Goal: Information Seeking & Learning: Learn about a topic

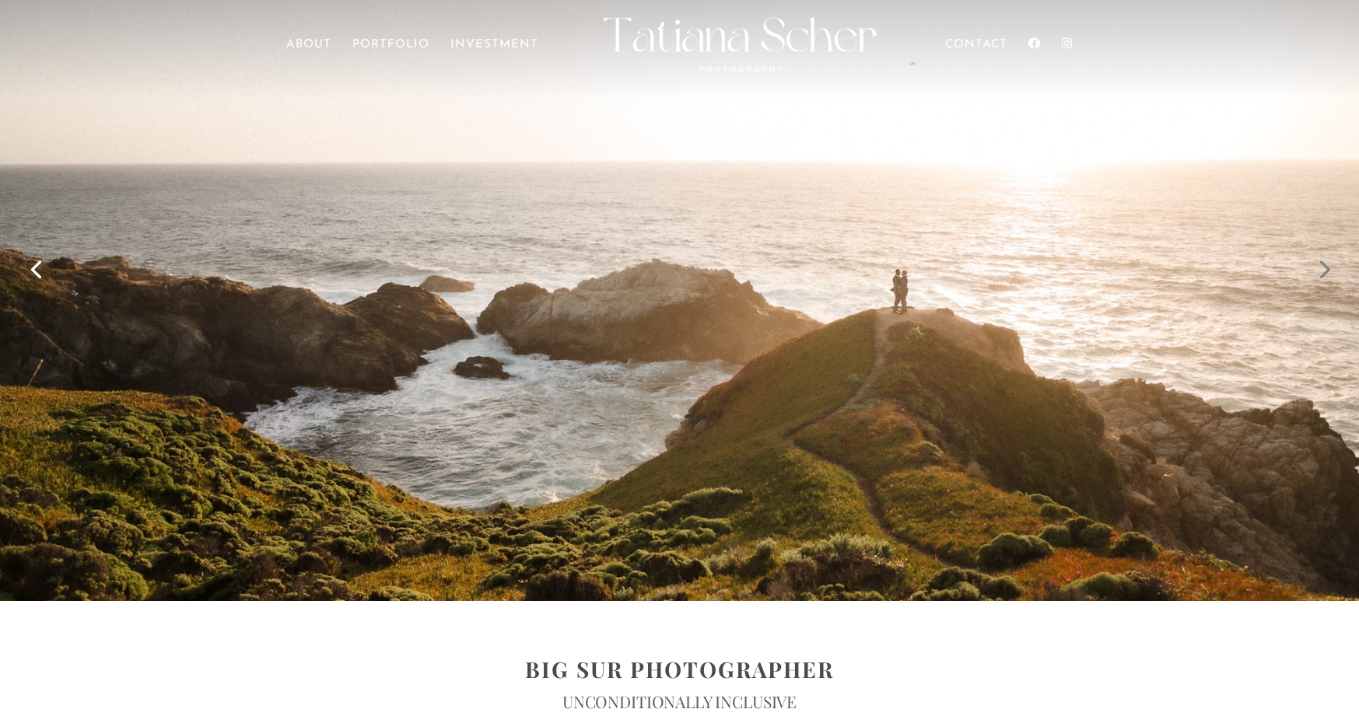
scroll to position [16, 0]
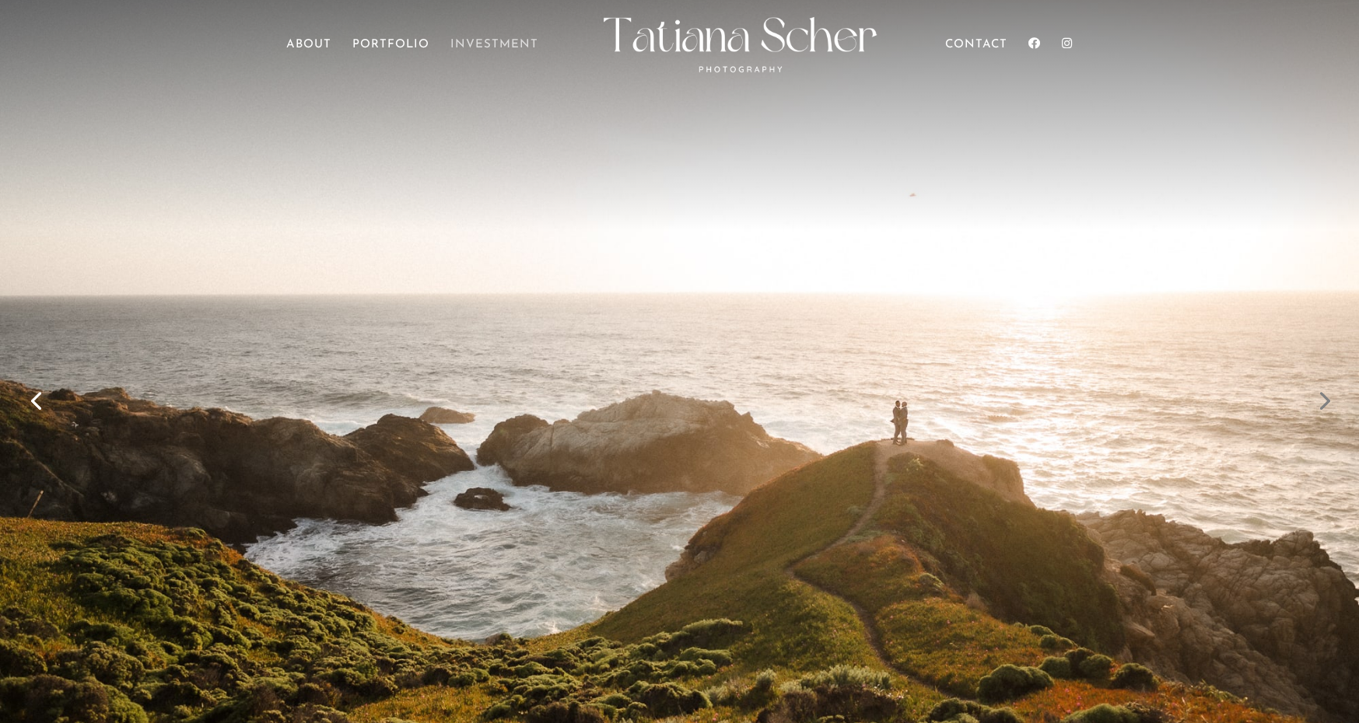
click at [492, 41] on link "Investment" at bounding box center [494, 62] width 88 height 44
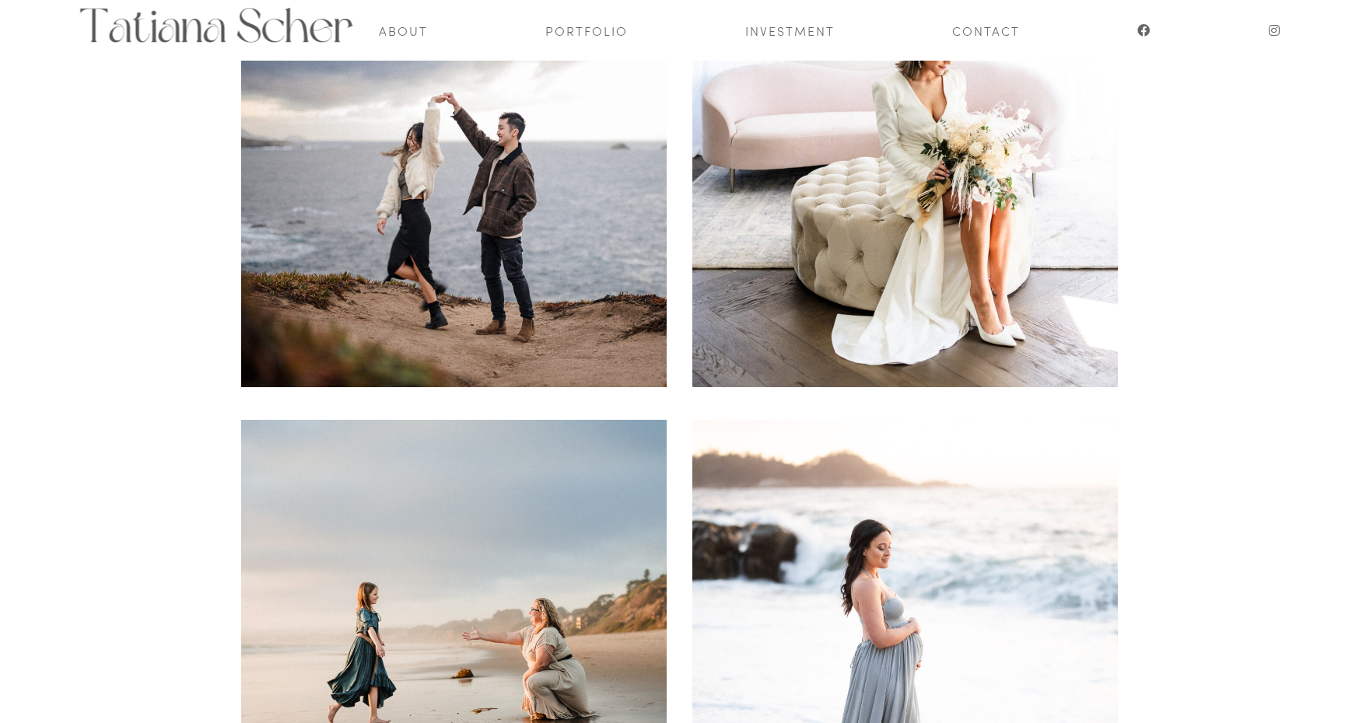
scroll to position [216, 0]
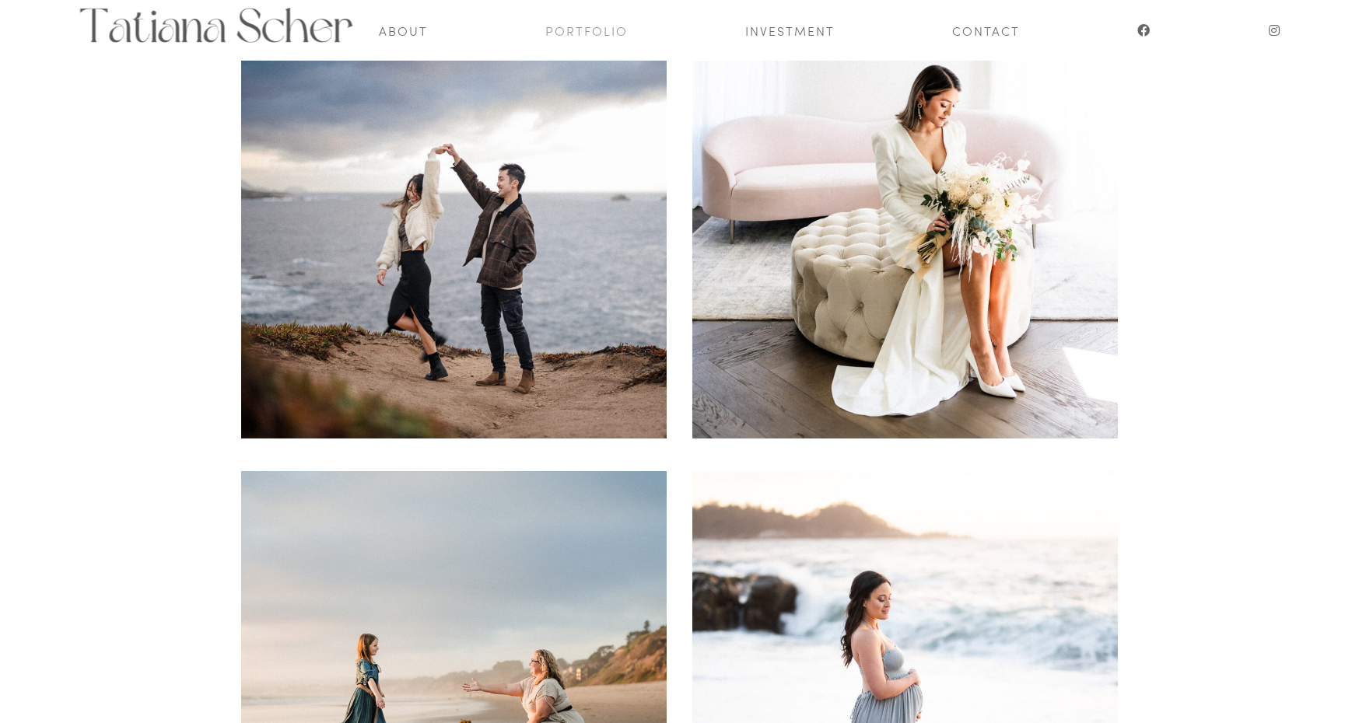
click at [579, 37] on link "Portfolio" at bounding box center [586, 30] width 82 height 61
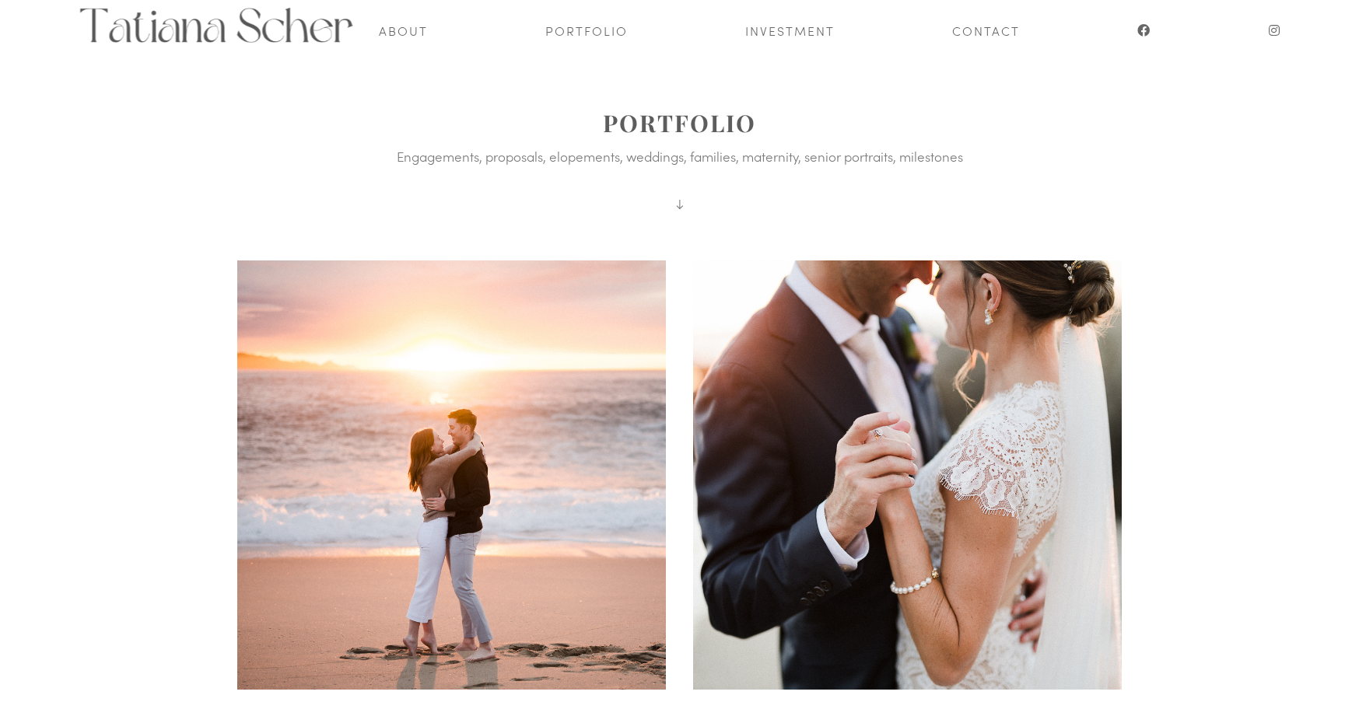
scroll to position [7, 0]
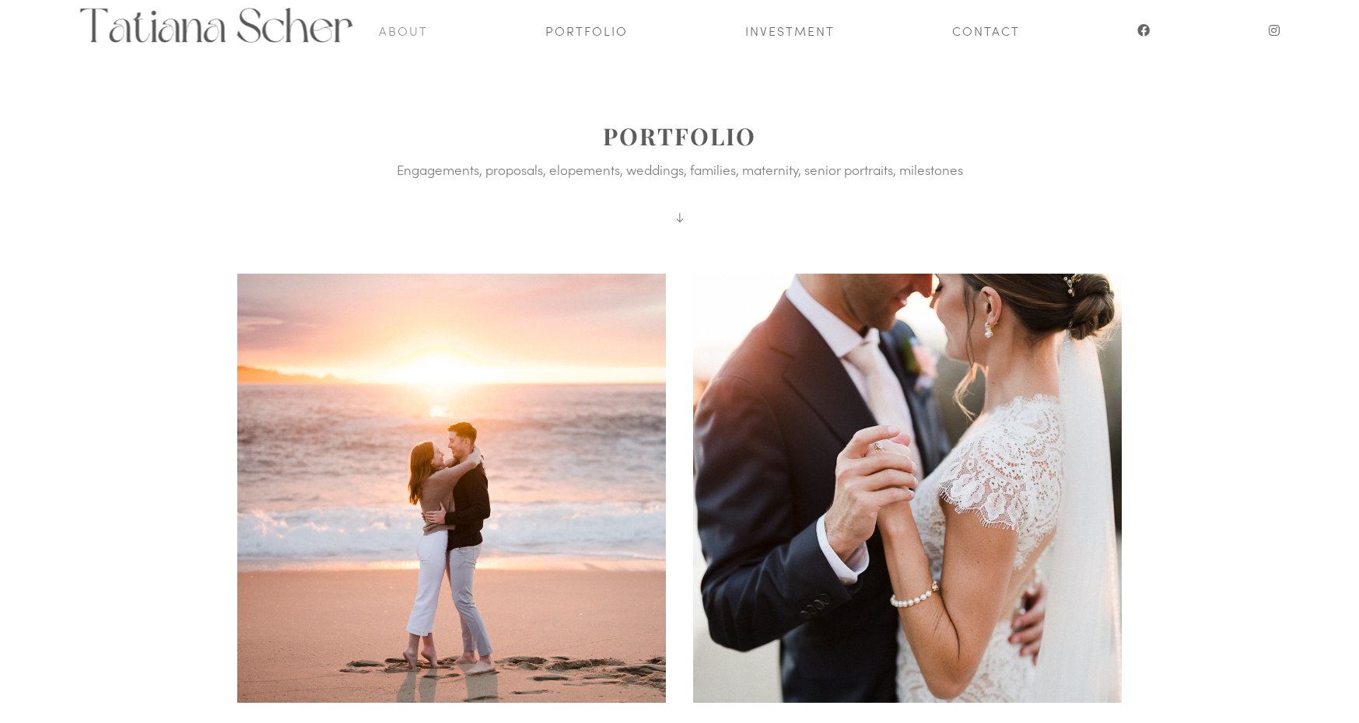
click at [407, 37] on link "About" at bounding box center [403, 30] width 49 height 61
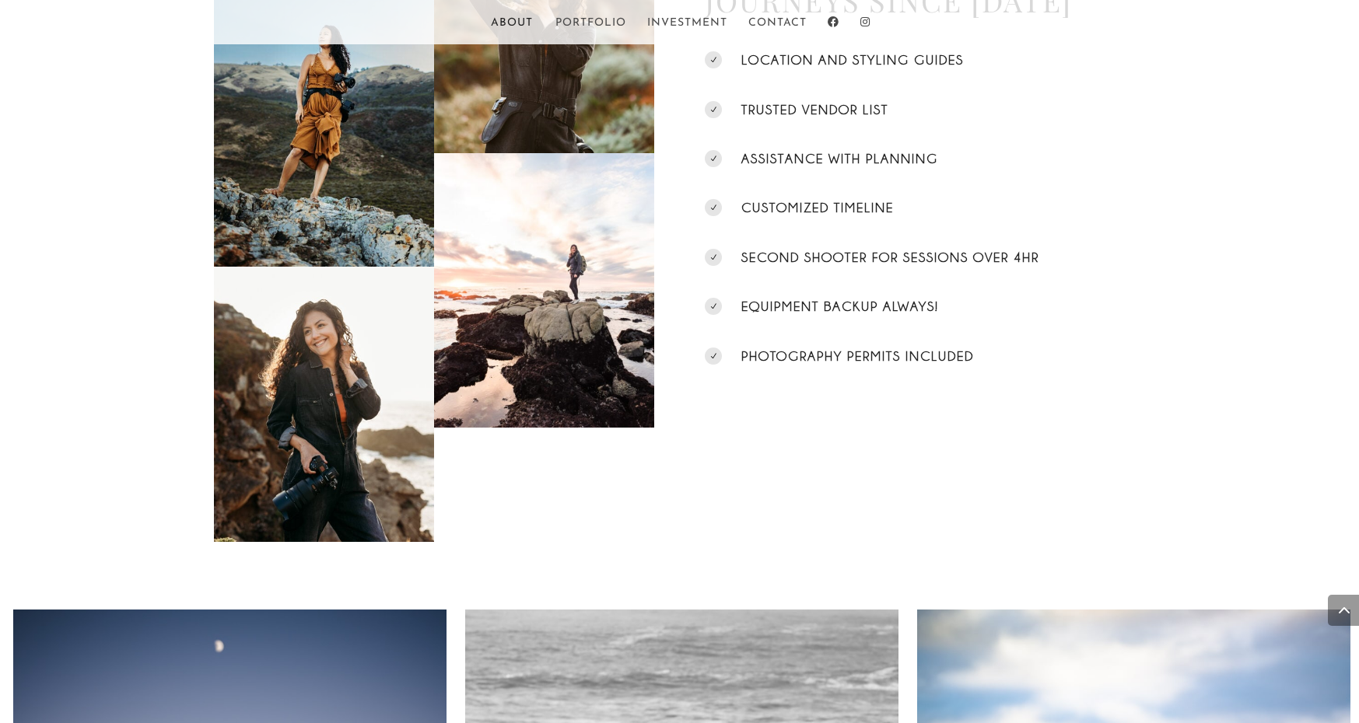
scroll to position [2509, 0]
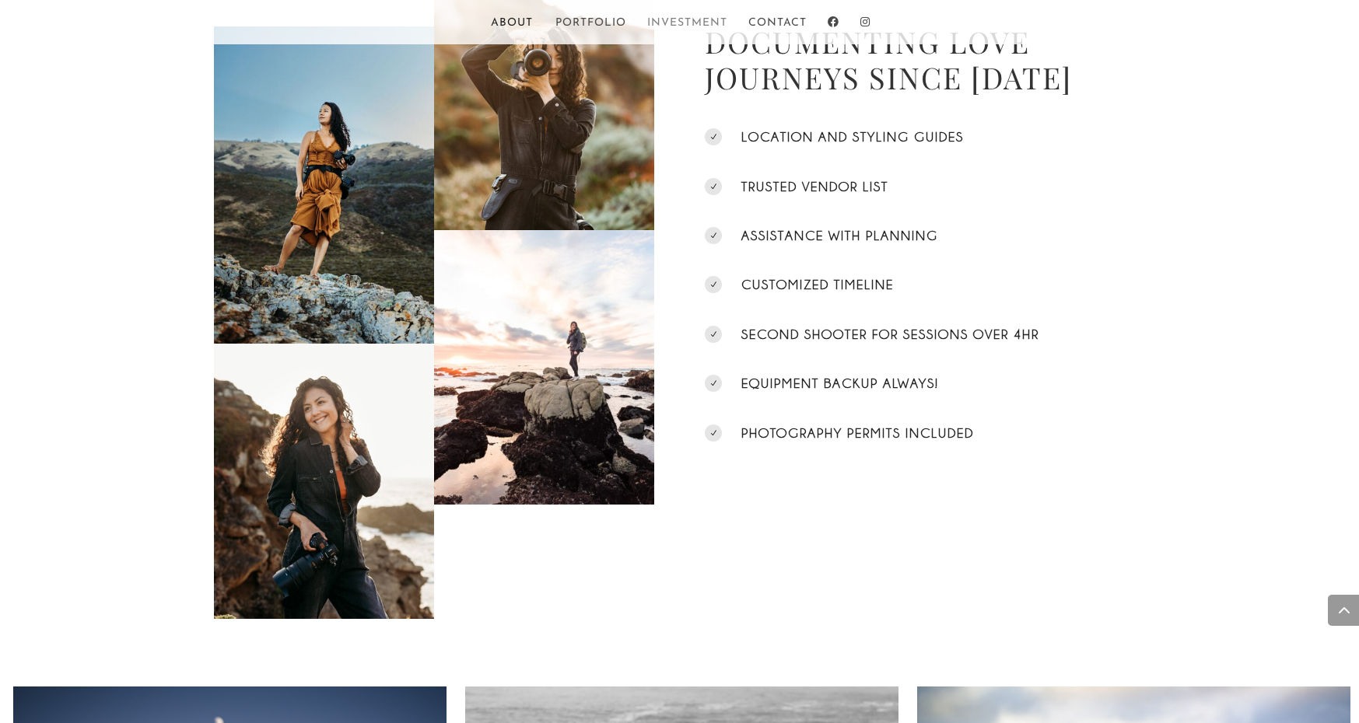
click at [677, 24] on link "Investment" at bounding box center [687, 31] width 80 height 26
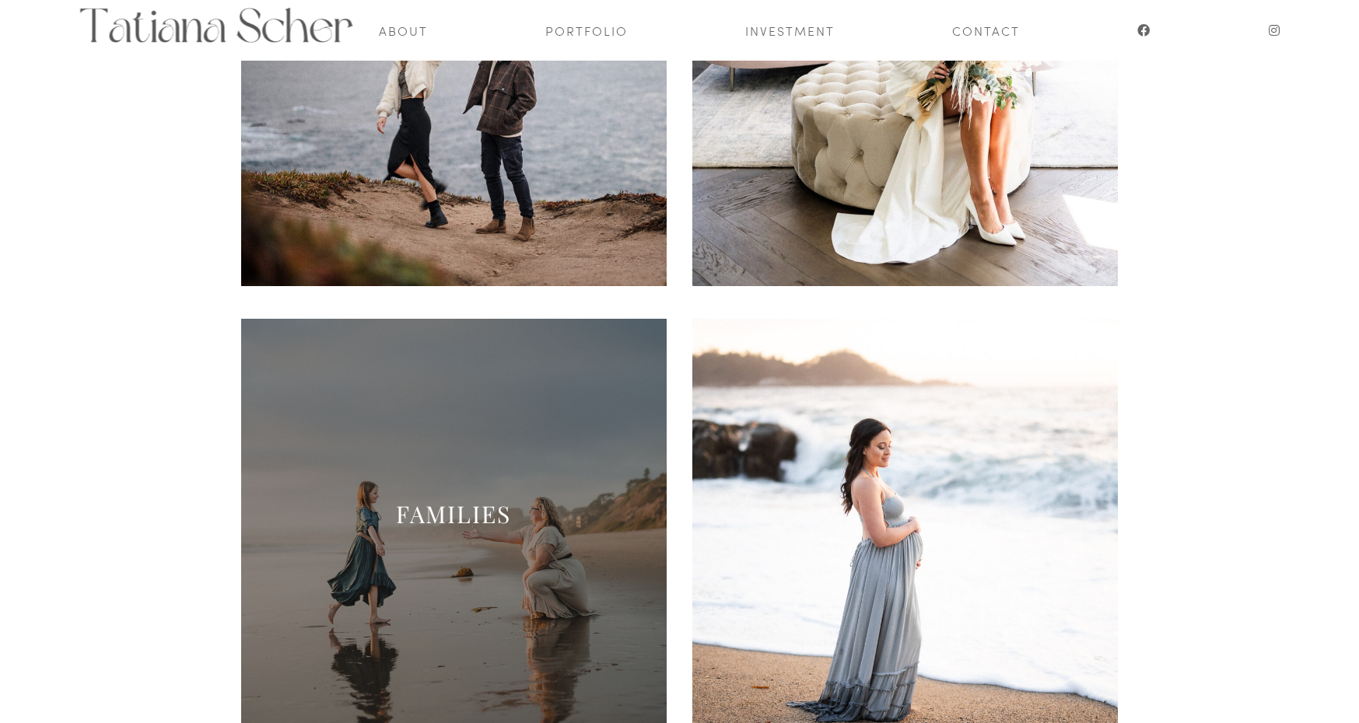
scroll to position [371, 0]
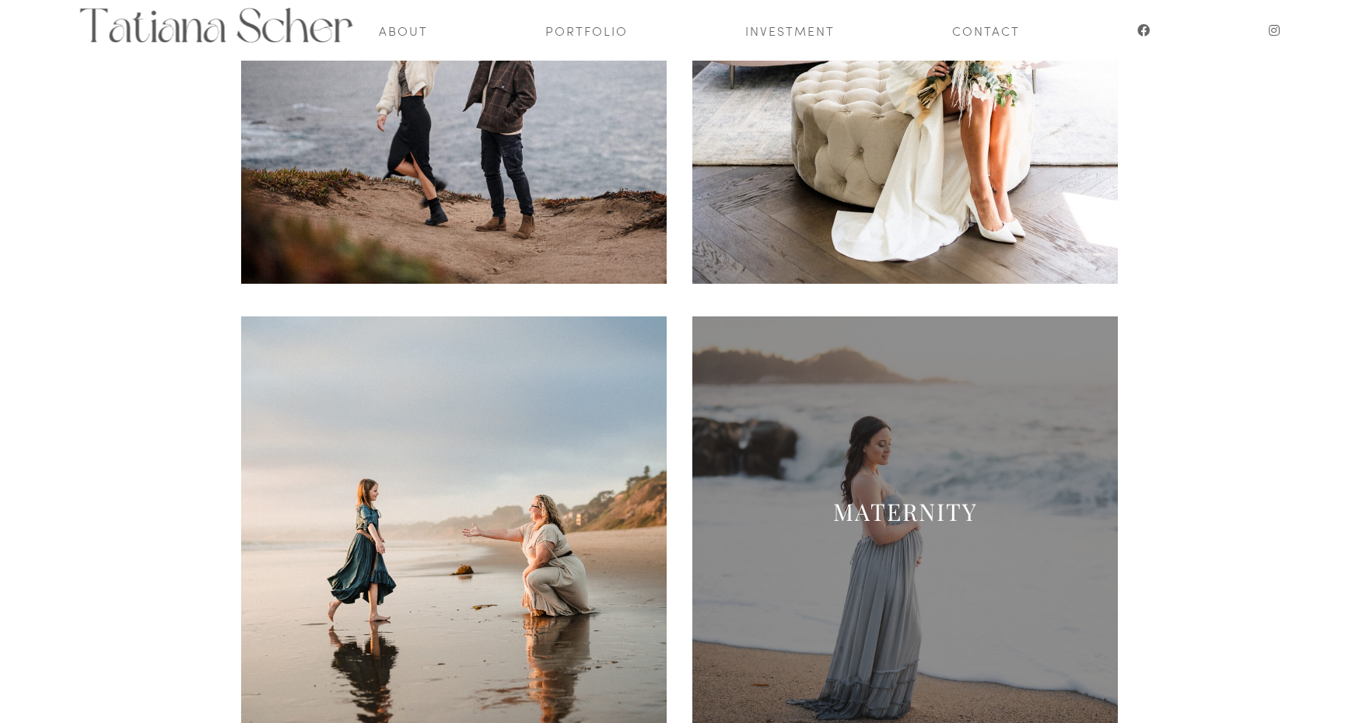
click at [820, 492] on span at bounding box center [904, 529] width 425 height 425
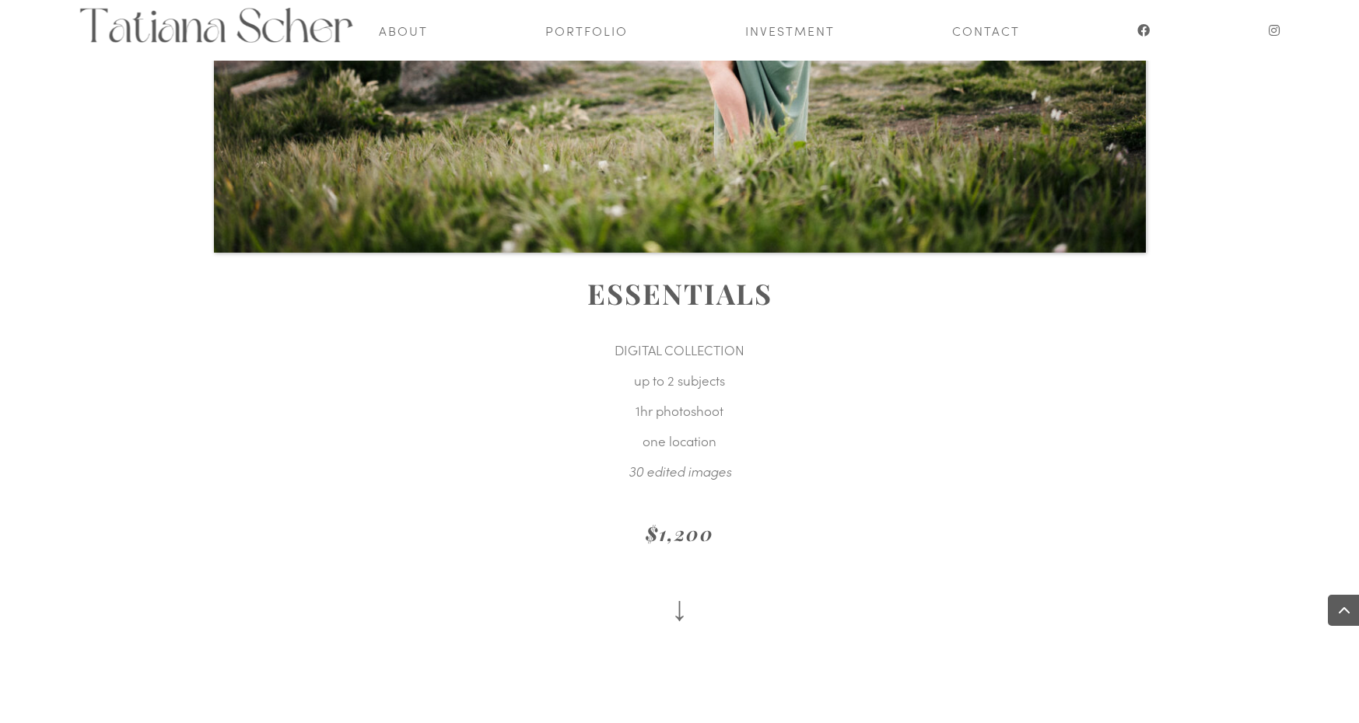
scroll to position [2121, 0]
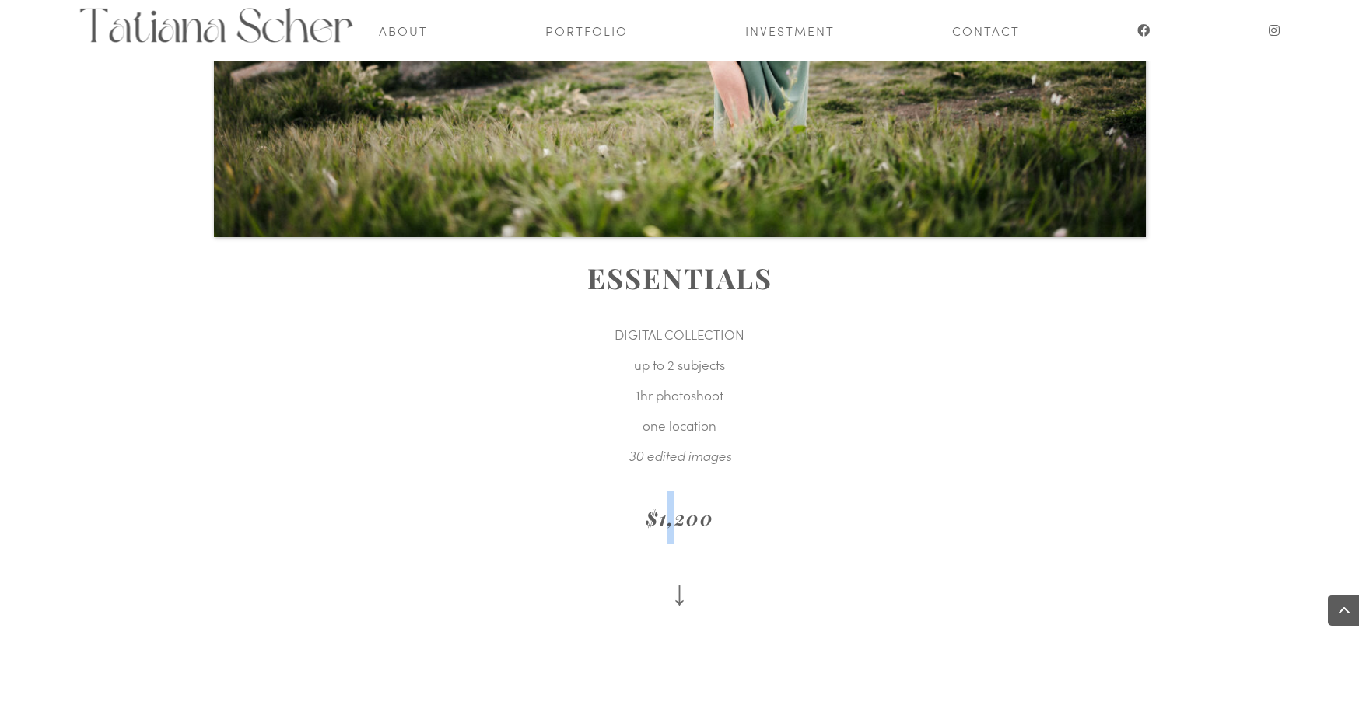
drag, startPoint x: 666, startPoint y: 523, endPoint x: 684, endPoint y: 523, distance: 17.9
click at [684, 523] on em "$1,200" at bounding box center [679, 518] width 68 height 26
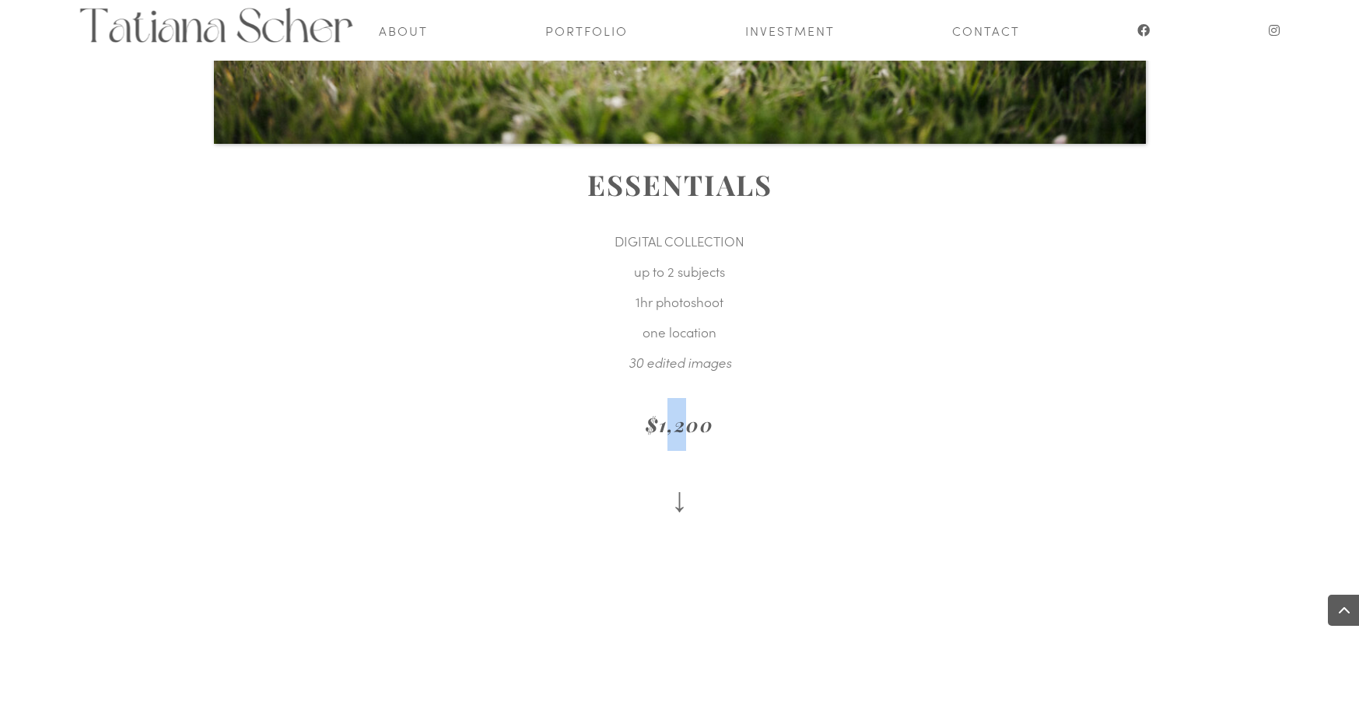
scroll to position [2215, 0]
drag, startPoint x: 629, startPoint y: 357, endPoint x: 658, endPoint y: 357, distance: 28.8
click at [658, 357] on em "30 edited images" at bounding box center [679, 361] width 103 height 19
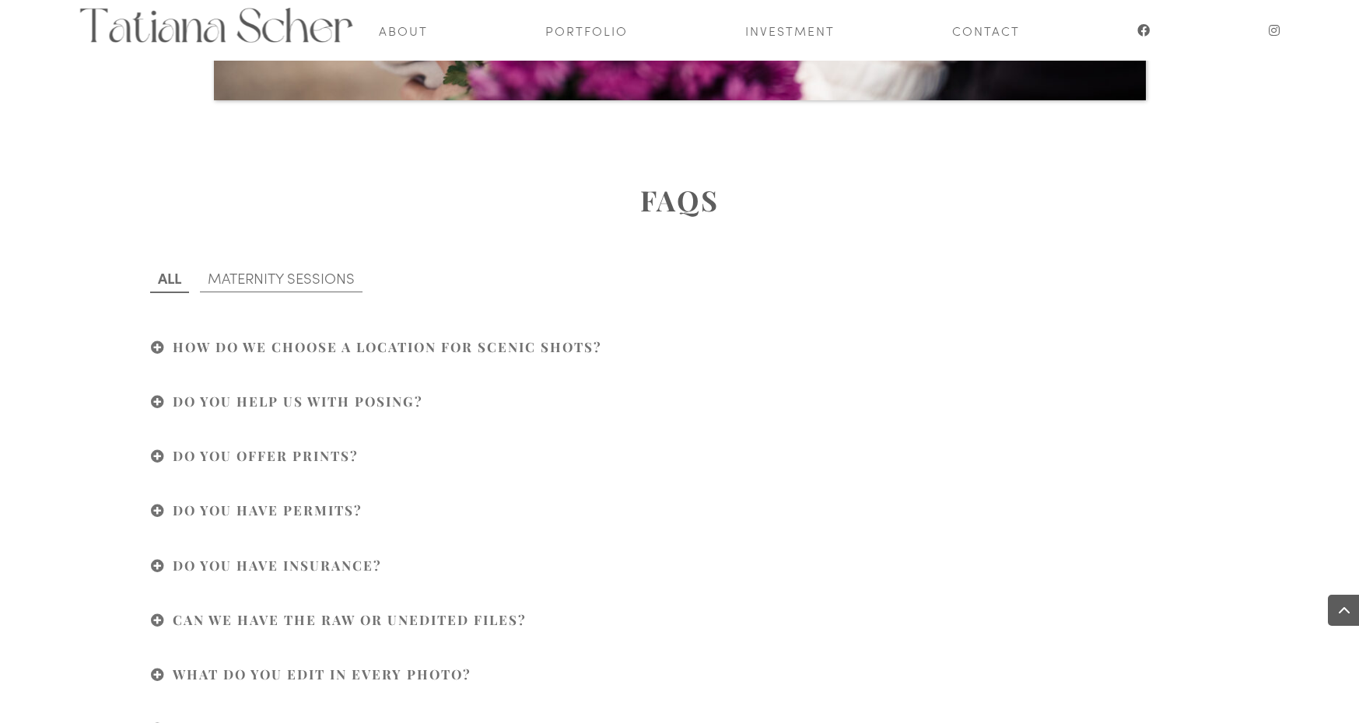
scroll to position [4959, 0]
